Goal: Task Accomplishment & Management: Manage account settings

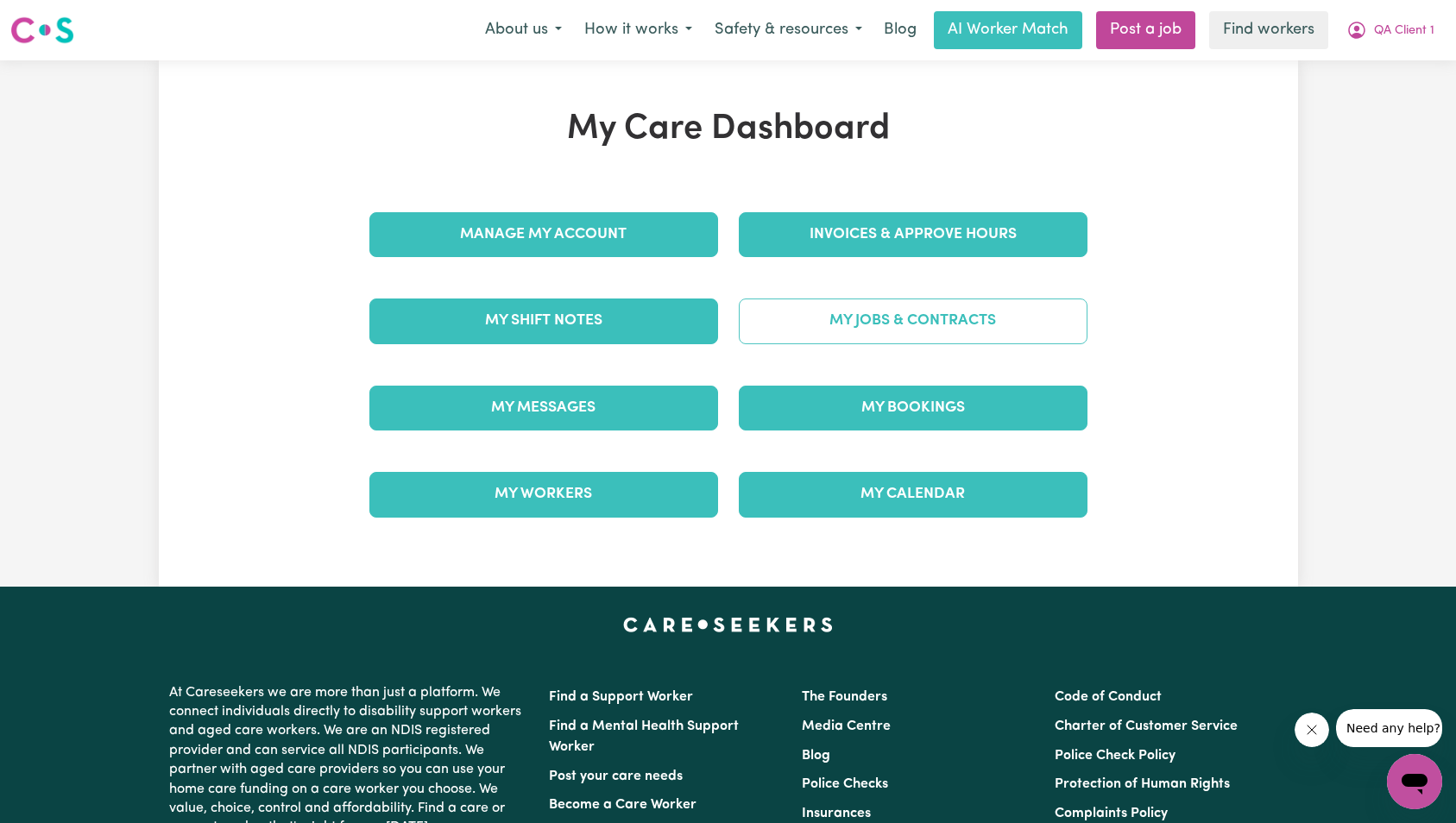
click at [975, 327] on link "My Jobs & Contracts" at bounding box center [913, 320] width 349 height 44
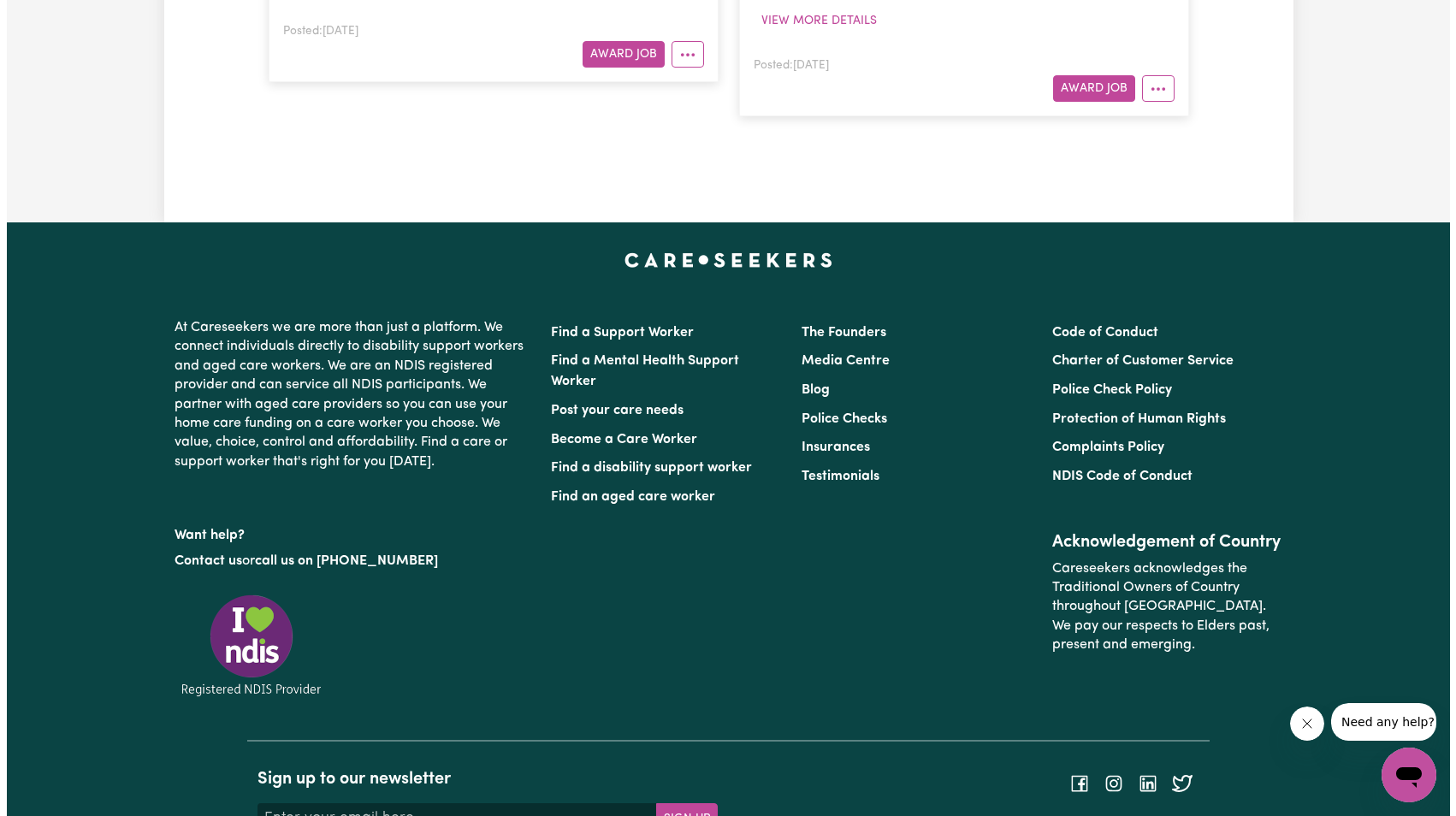
scroll to position [431, 0]
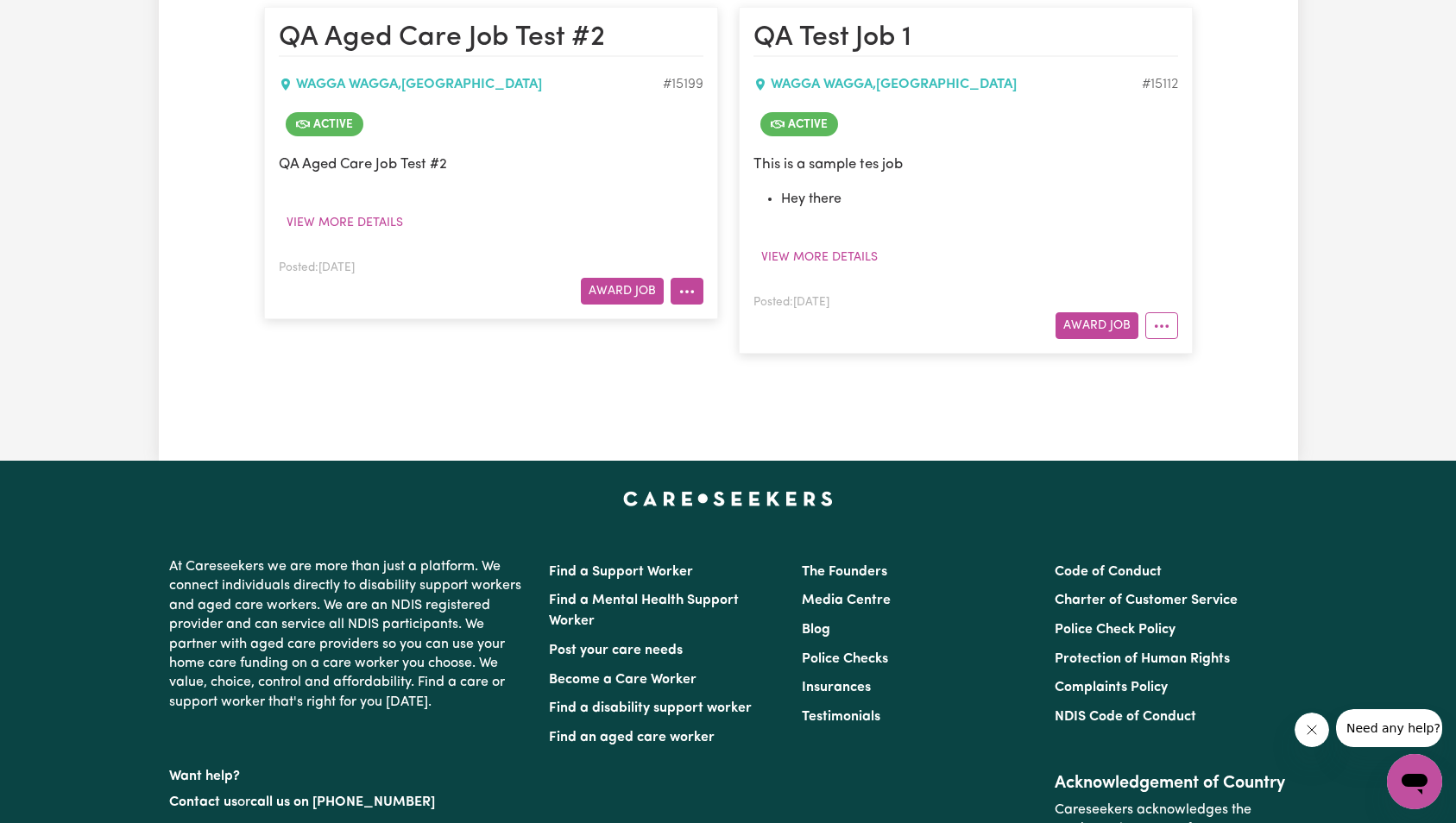
click at [695, 291] on icon "More options" at bounding box center [687, 292] width 17 height 17
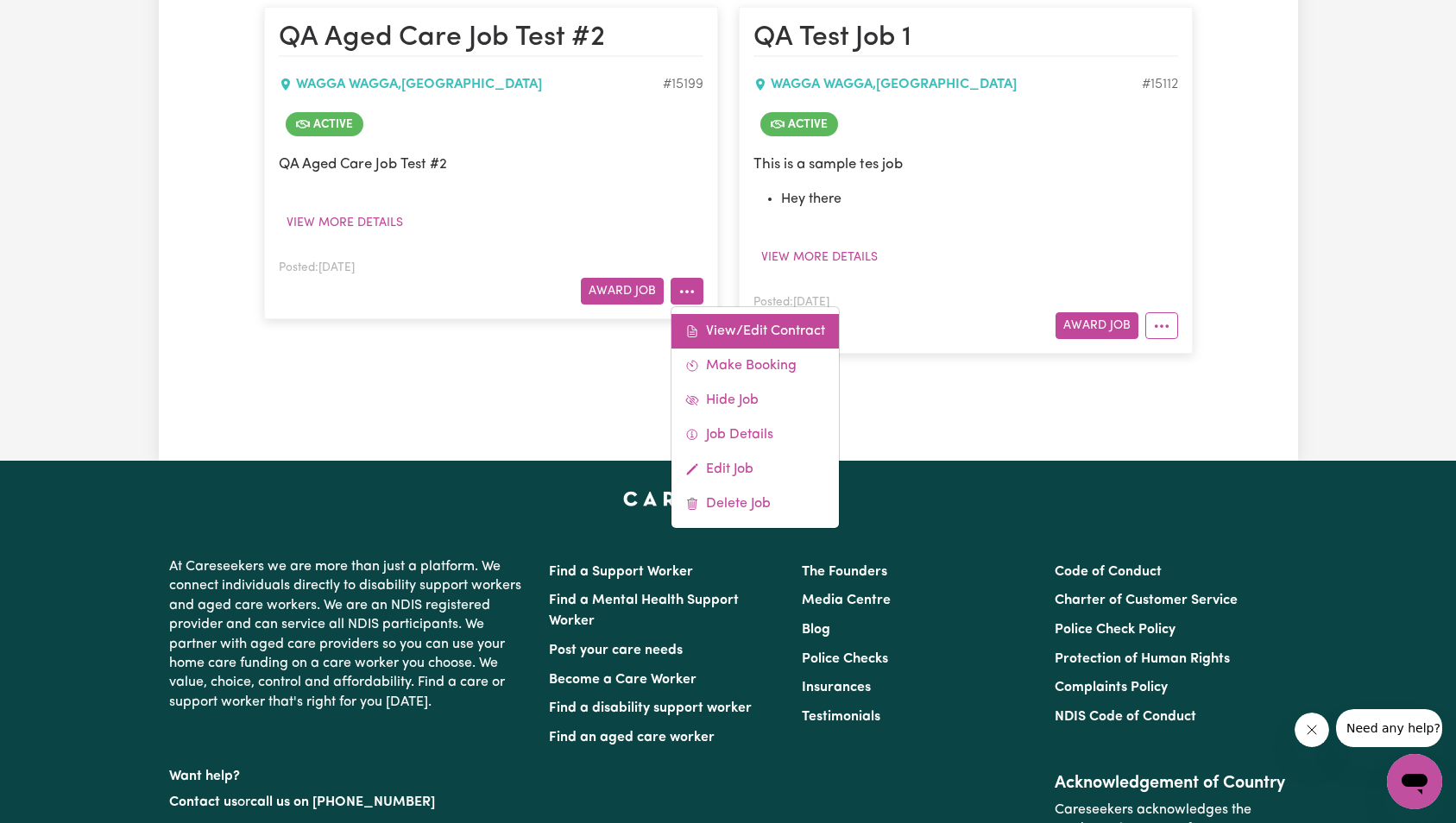
click at [712, 320] on link "View/Edit Contract" at bounding box center [754, 331] width 167 height 35
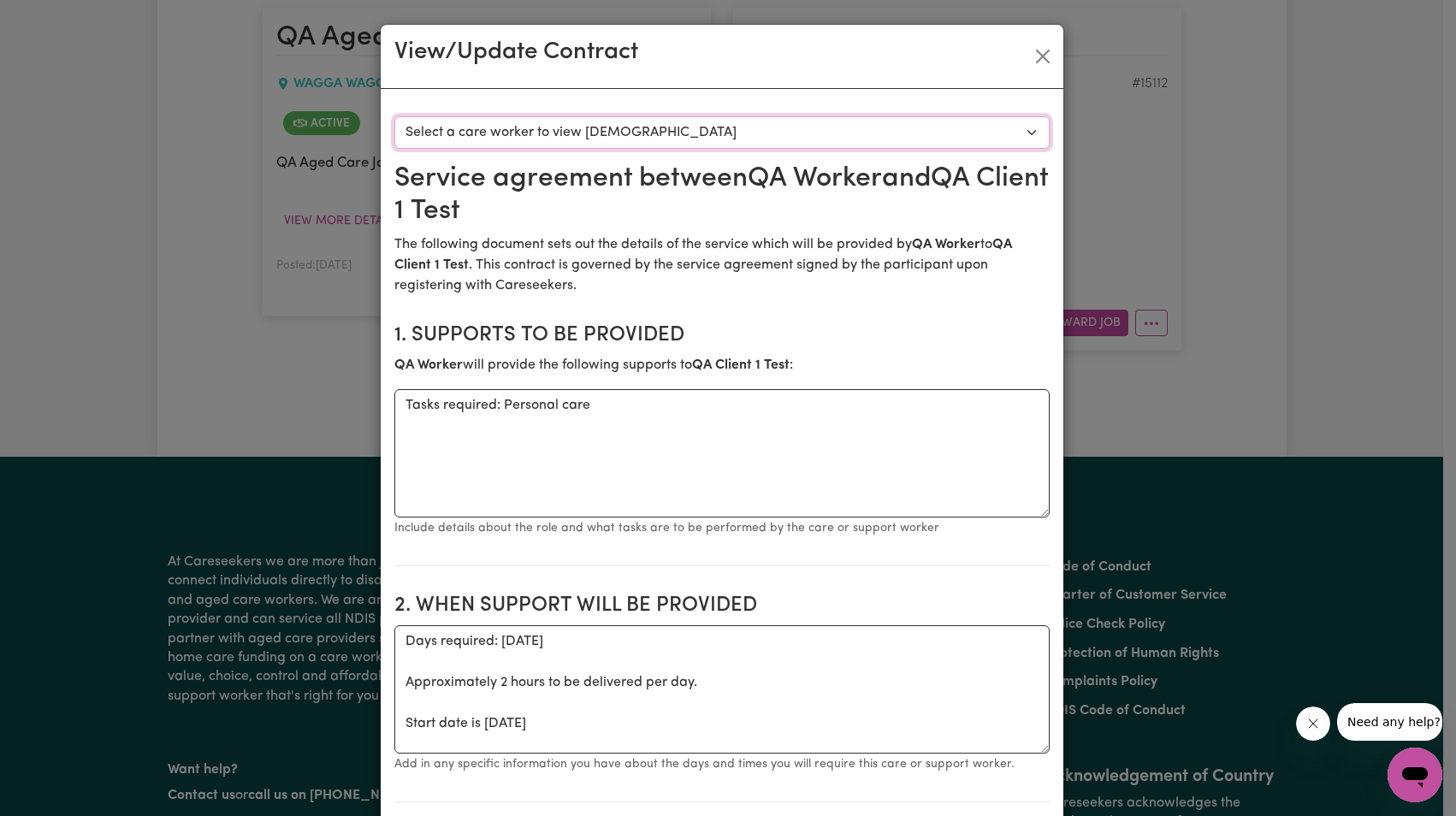
click at [721, 141] on select "Select a care worker to view [DEMOGRAPHIC_DATA] #10666 - QA Worker 1 Test ([DEM…" at bounding box center [721, 132] width 655 height 33
select select "10278"
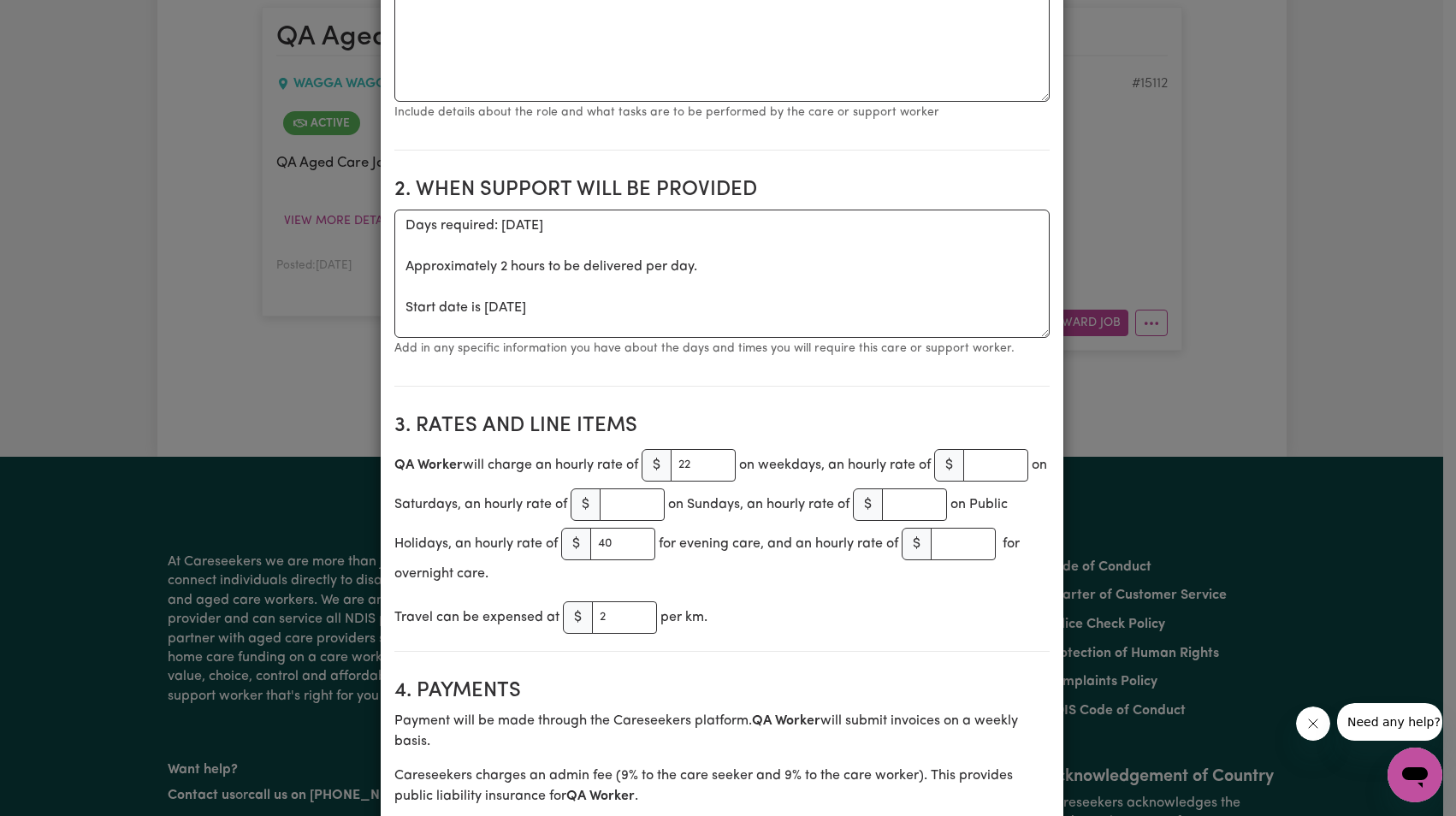
scroll to position [0, 0]
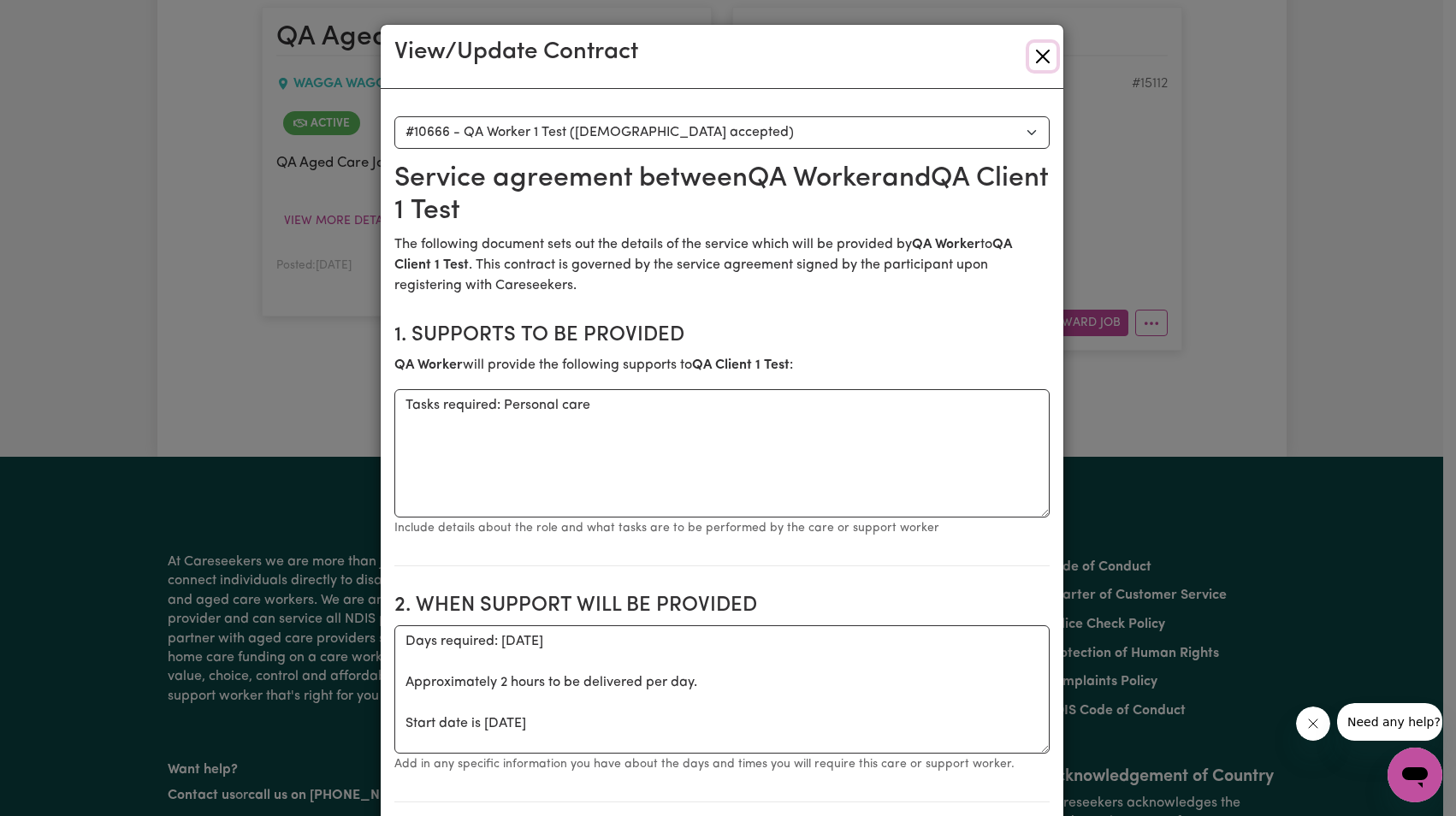
click at [1038, 59] on button "Close" at bounding box center [1042, 56] width 27 height 27
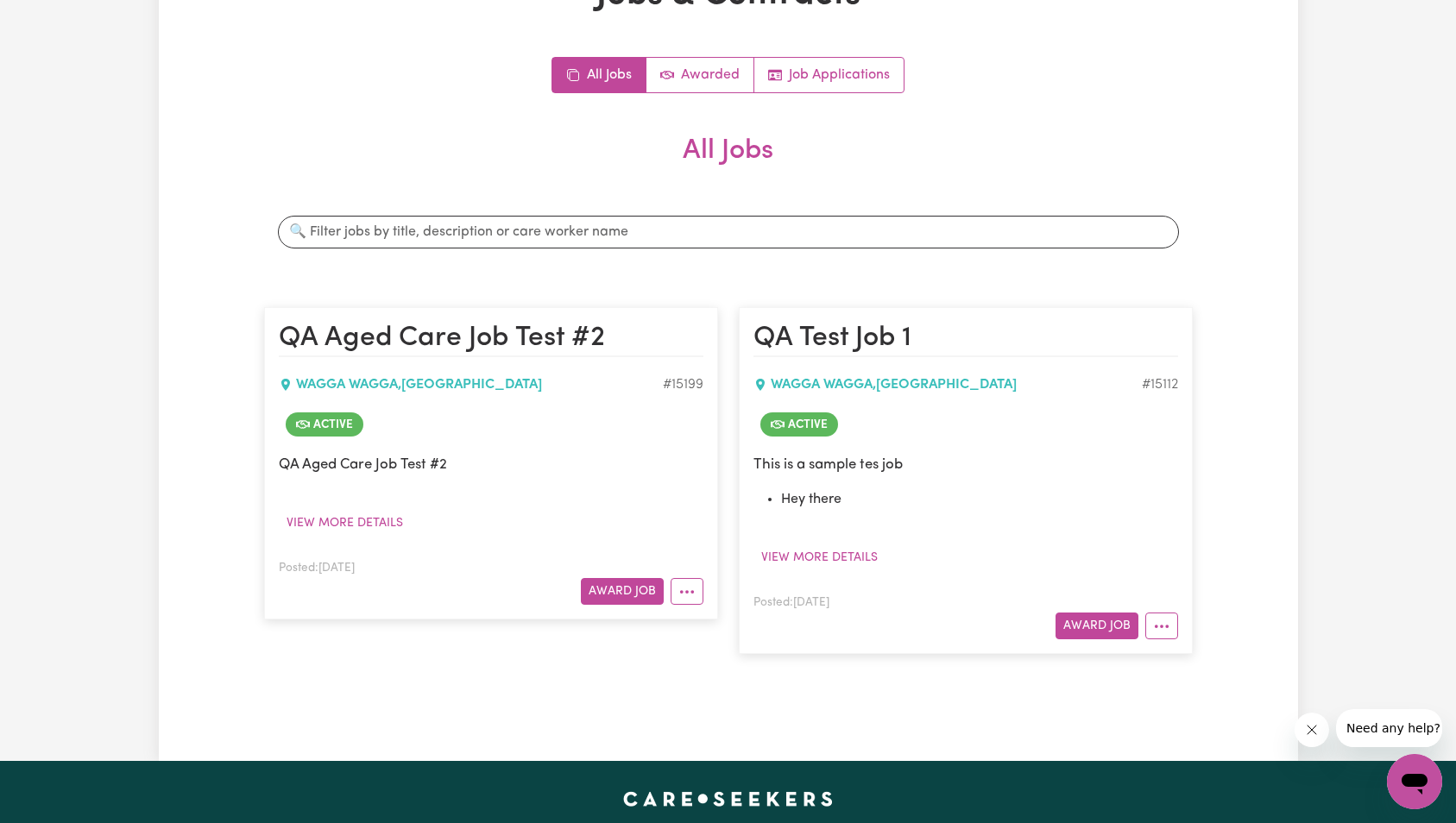
click at [1287, 124] on div "Jobs & Contracts All Jobs Awarded Job Applications All Jobs Search jobs QA Aged…" at bounding box center [728, 344] width 1139 height 739
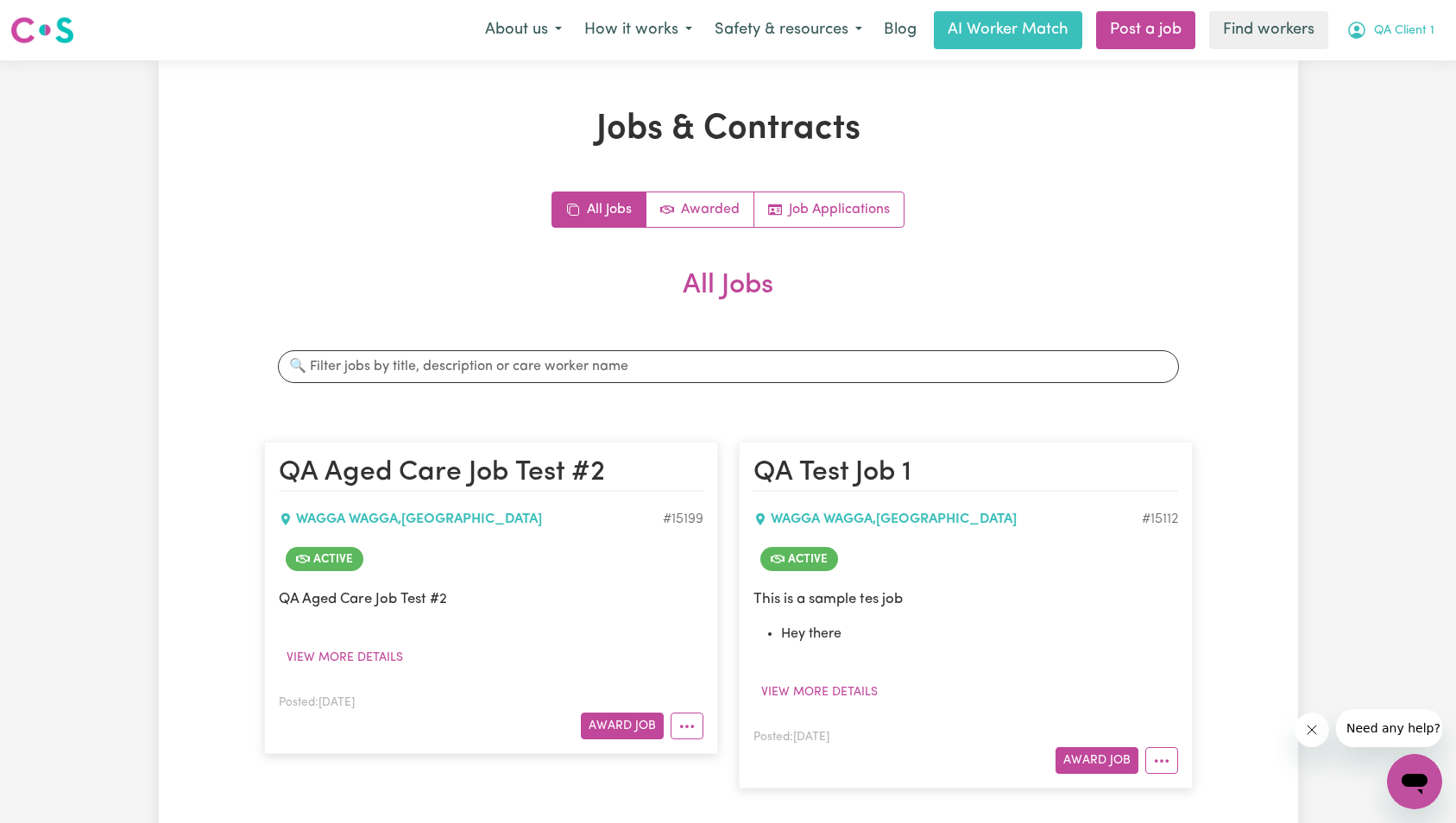
click at [1435, 38] on button "QA Client 1" at bounding box center [1391, 30] width 111 height 36
click at [1393, 87] on link "Logout" at bounding box center [1377, 99] width 136 height 33
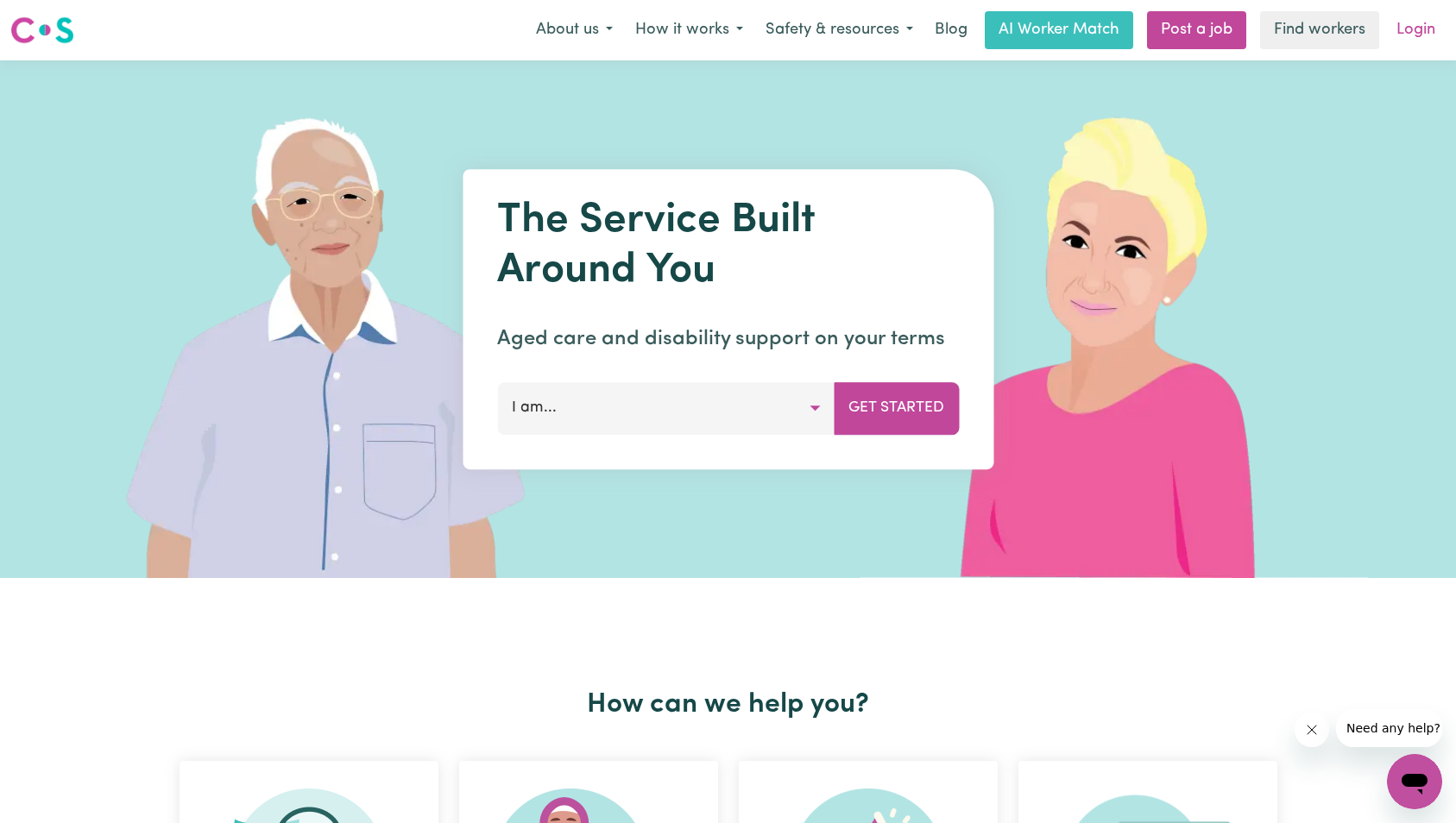
click at [1418, 41] on link "Login" at bounding box center [1415, 30] width 60 height 38
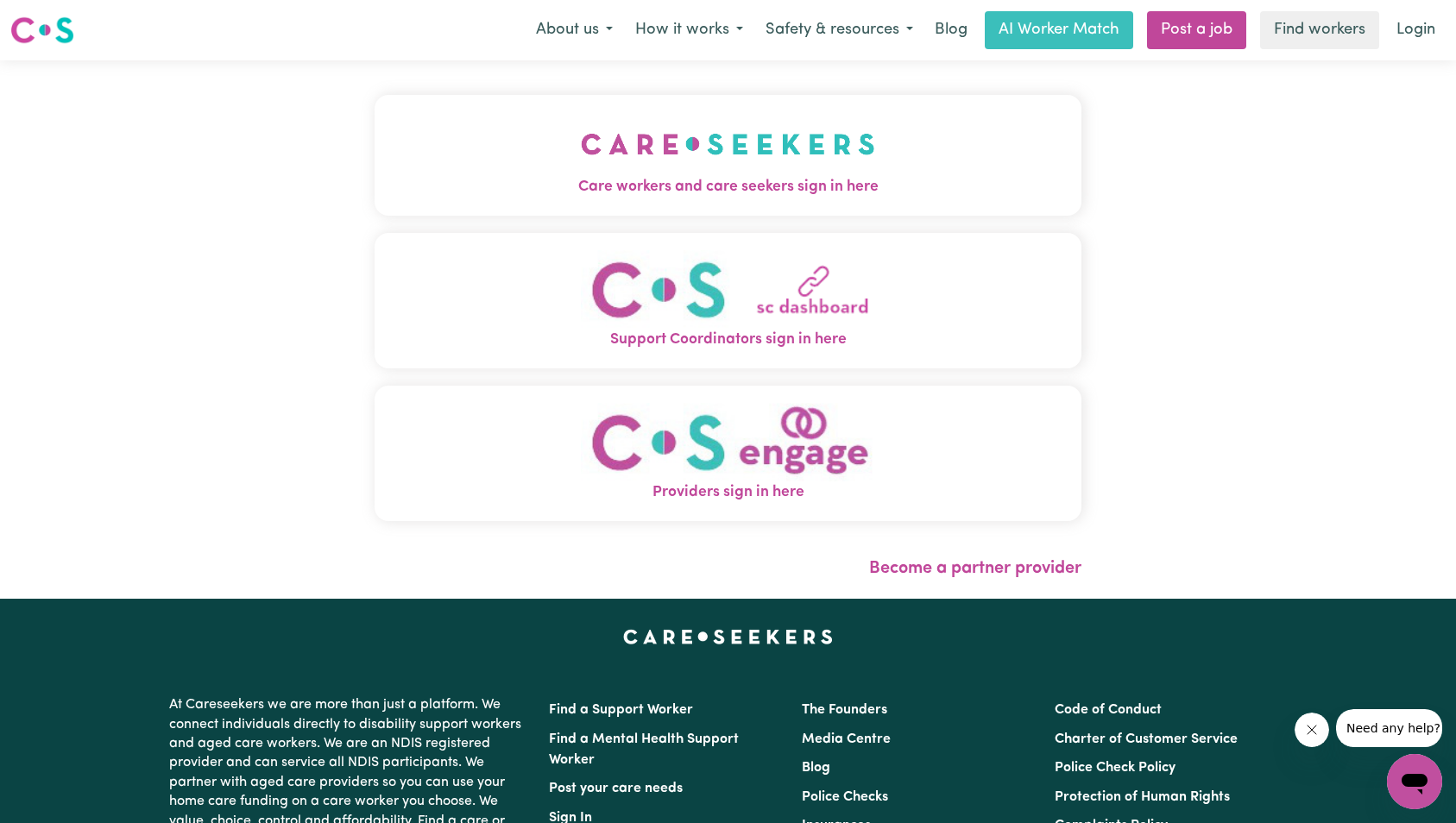
click at [690, 154] on img "Care workers and care seekers sign in here" at bounding box center [728, 145] width 294 height 64
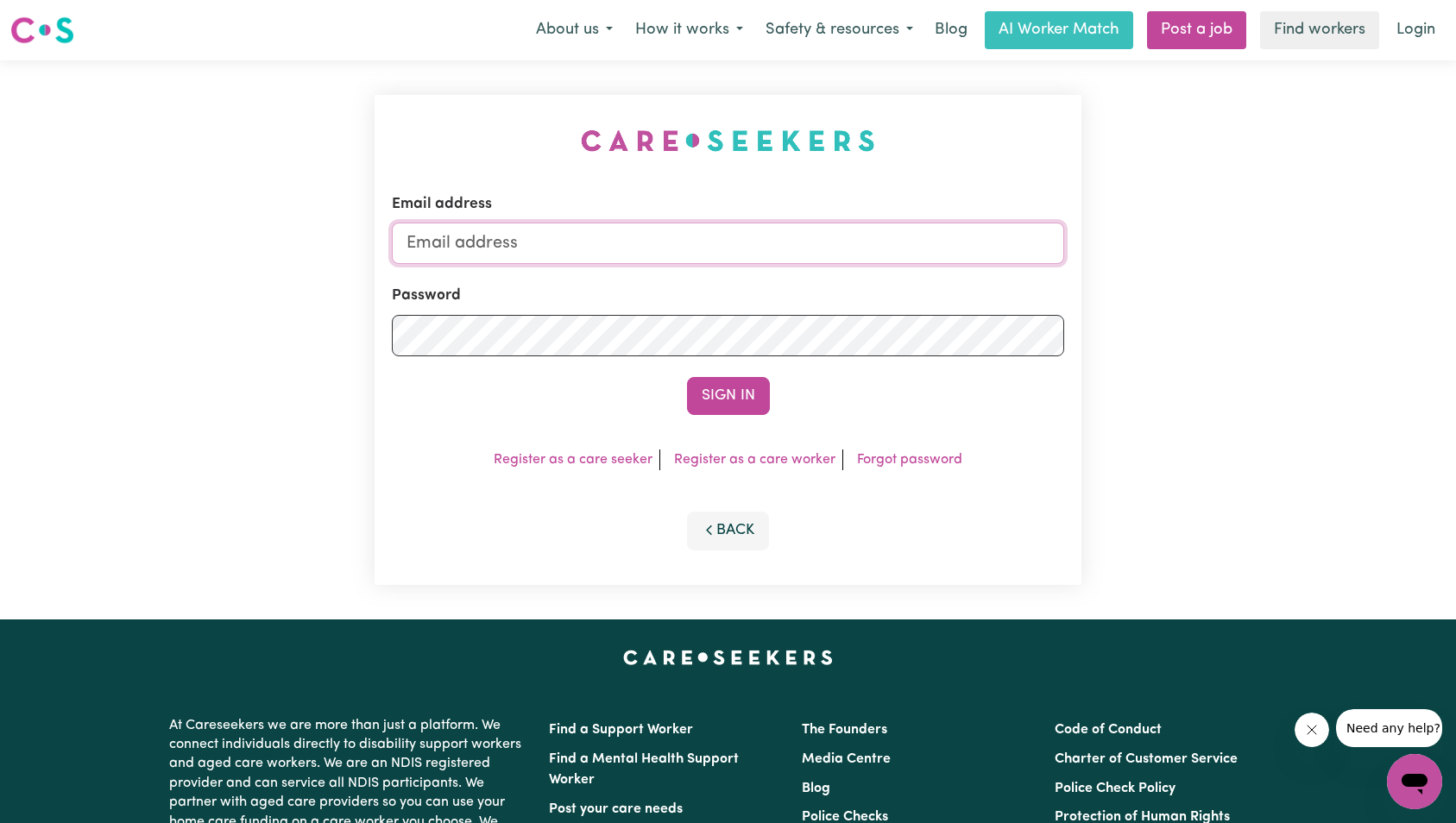
click at [730, 248] on input "Email address" at bounding box center [729, 244] width 673 height 42
type input "[EMAIL_ADDRESS][DOMAIN_NAME]"
click at [711, 395] on button "Sign In" at bounding box center [729, 396] width 83 height 38
